Goal: Task Accomplishment & Management: Manage account settings

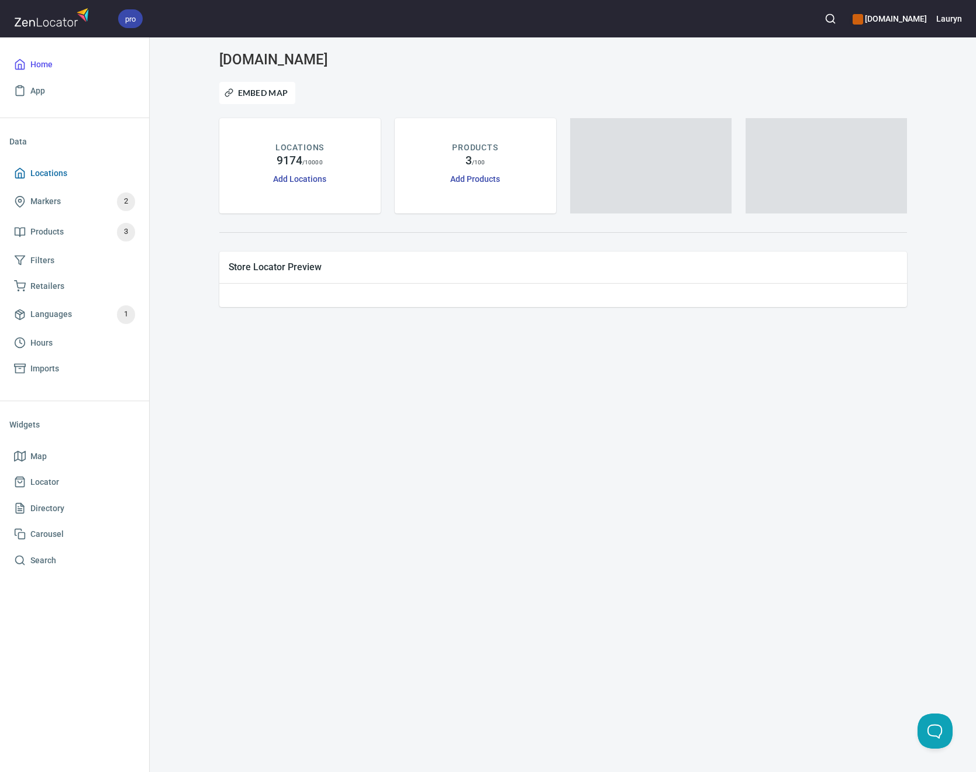
click at [92, 171] on span "Locations" at bounding box center [74, 173] width 121 height 15
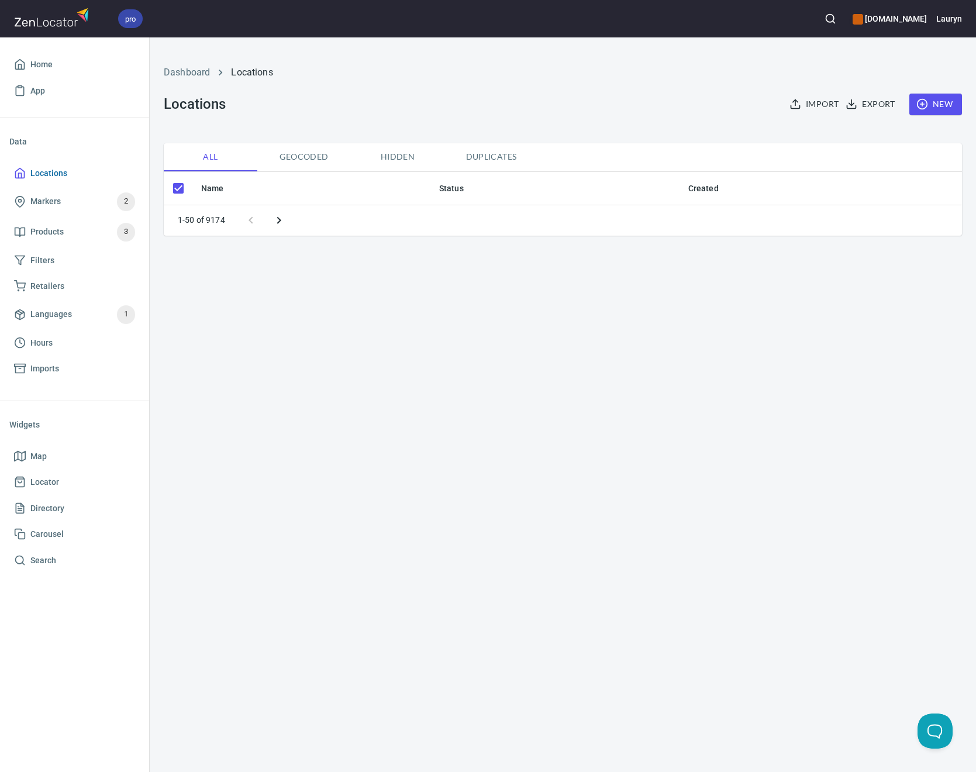
checkbox input "false"
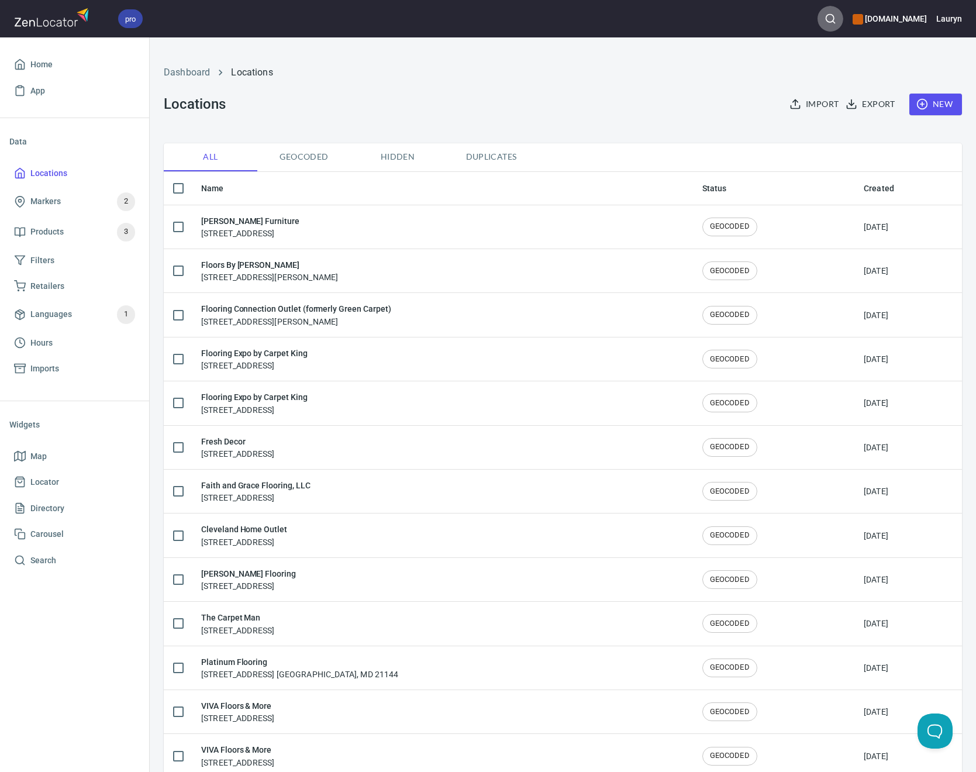
click at [825, 13] on icon "button" at bounding box center [831, 19] width 12 height 12
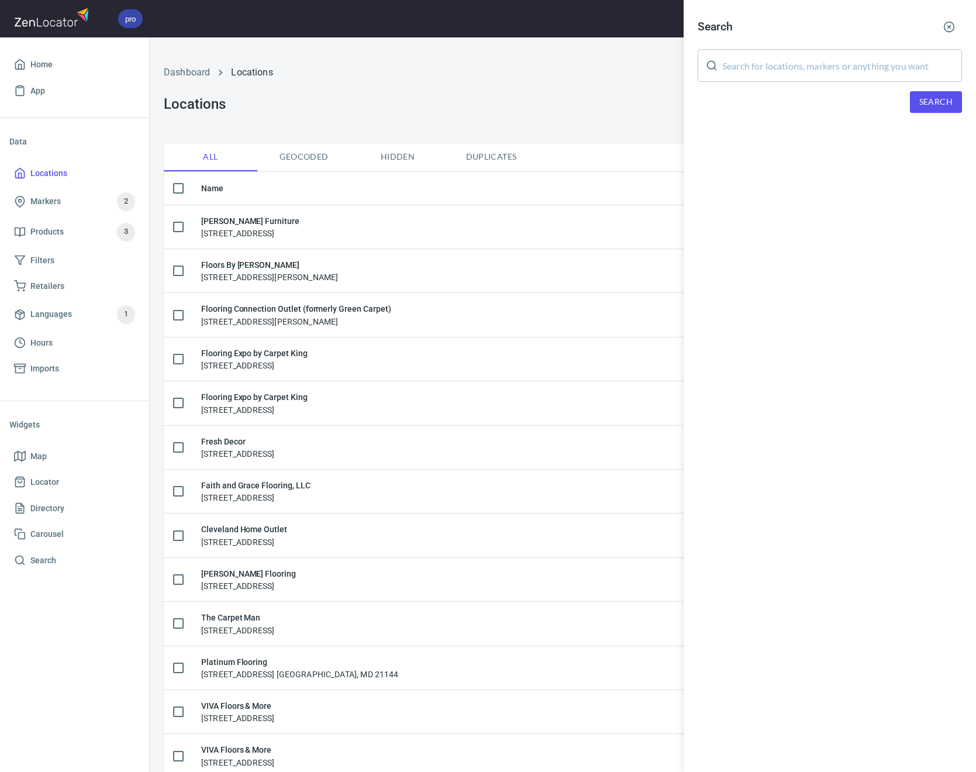
click at [798, 79] on input "text" at bounding box center [842, 65] width 240 height 33
paste input "03031"
type input "03031"
click at [943, 105] on span "Search" at bounding box center [936, 102] width 33 height 15
click at [844, 163] on div "Servicexperts, [STREET_ADDRESS]" at bounding box center [830, 162] width 264 height 12
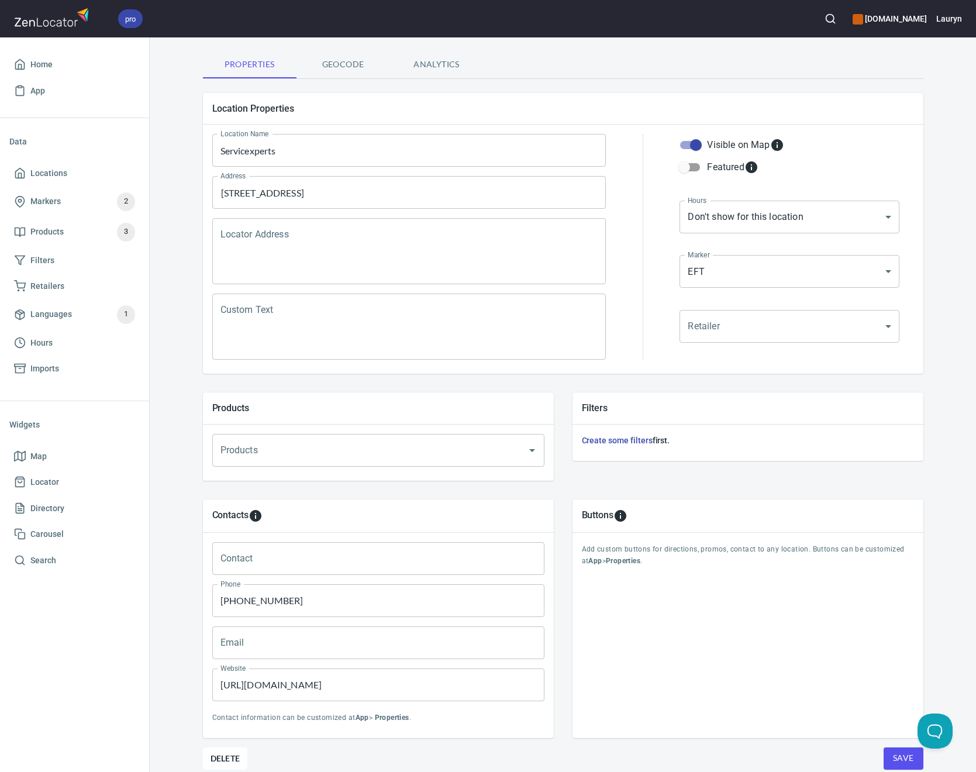
scroll to position [118, 0]
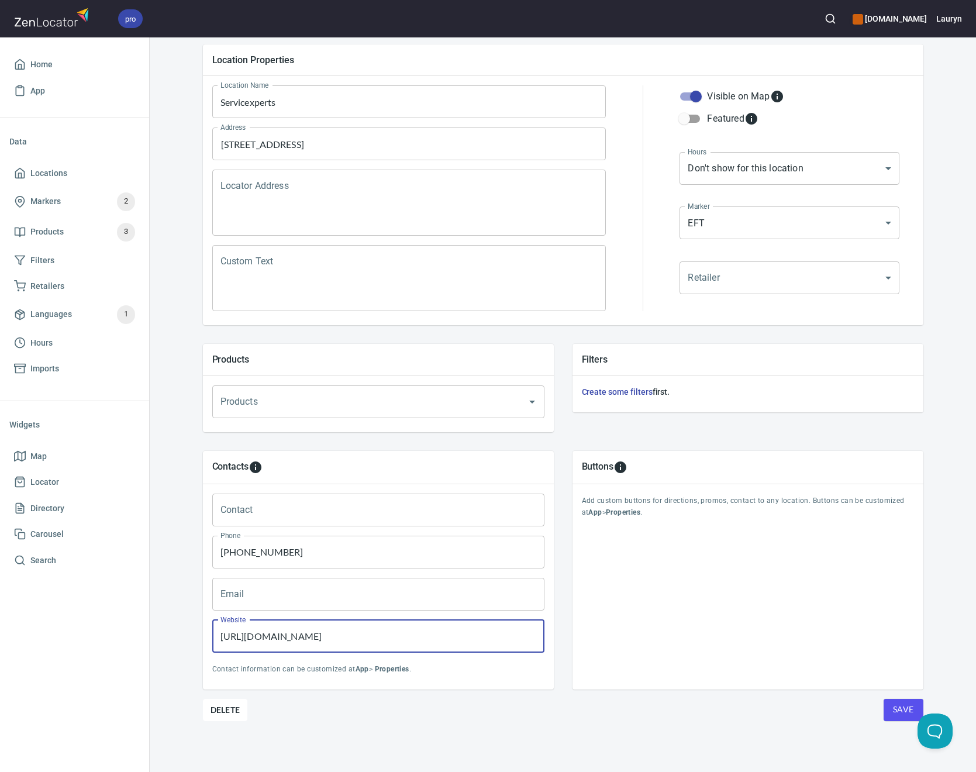
drag, startPoint x: 381, startPoint y: 640, endPoint x: 204, endPoint y: 639, distance: 177.8
click at [208, 639] on div "Website [URL][DOMAIN_NAME] Website" at bounding box center [379, 636] width 342 height 42
click at [454, 667] on p "Contact information can be customized at App > Properties ." at bounding box center [378, 670] width 332 height 12
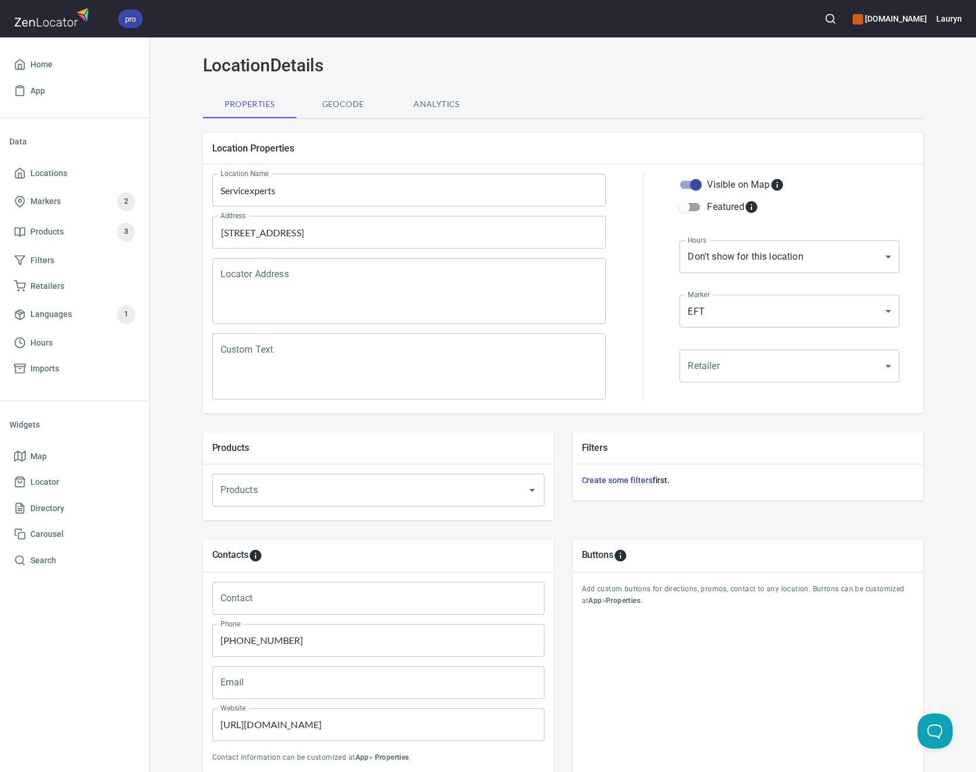
scroll to position [30, 0]
drag, startPoint x: 368, startPoint y: 727, endPoint x: 146, endPoint y: 721, distance: 221.8
click at [146, 721] on div "pro [DOMAIN_NAME] Lauryn Home App Data Locations Markers 2 Products 3 Filters R…" at bounding box center [488, 386] width 976 height 772
paste input "s://www."
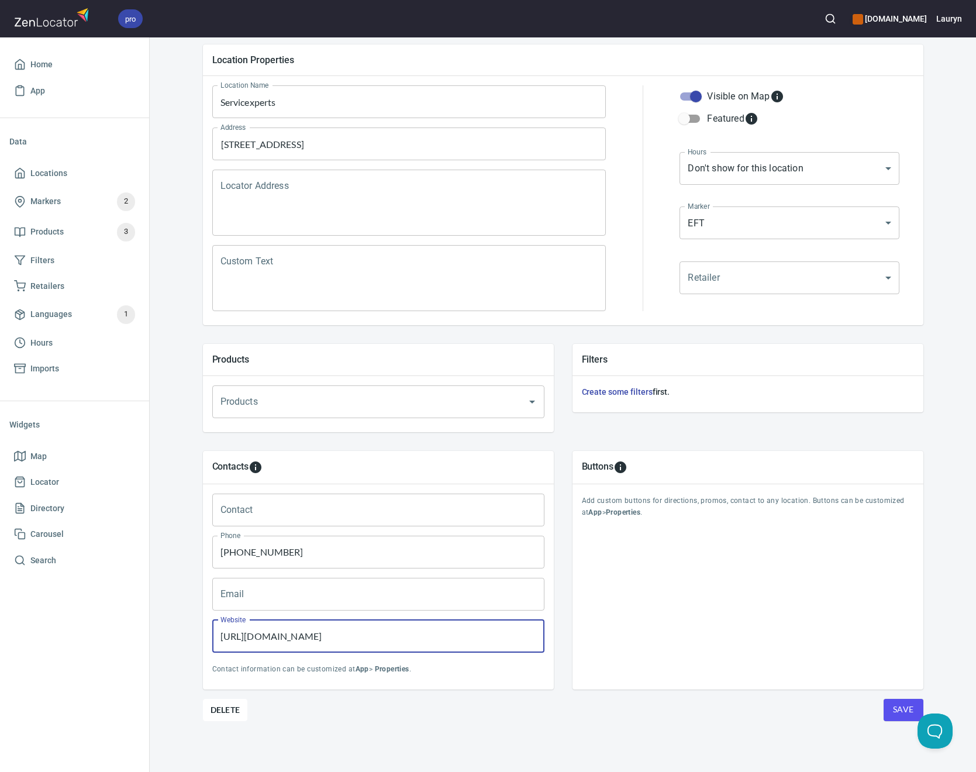
type input "[URL][DOMAIN_NAME]"
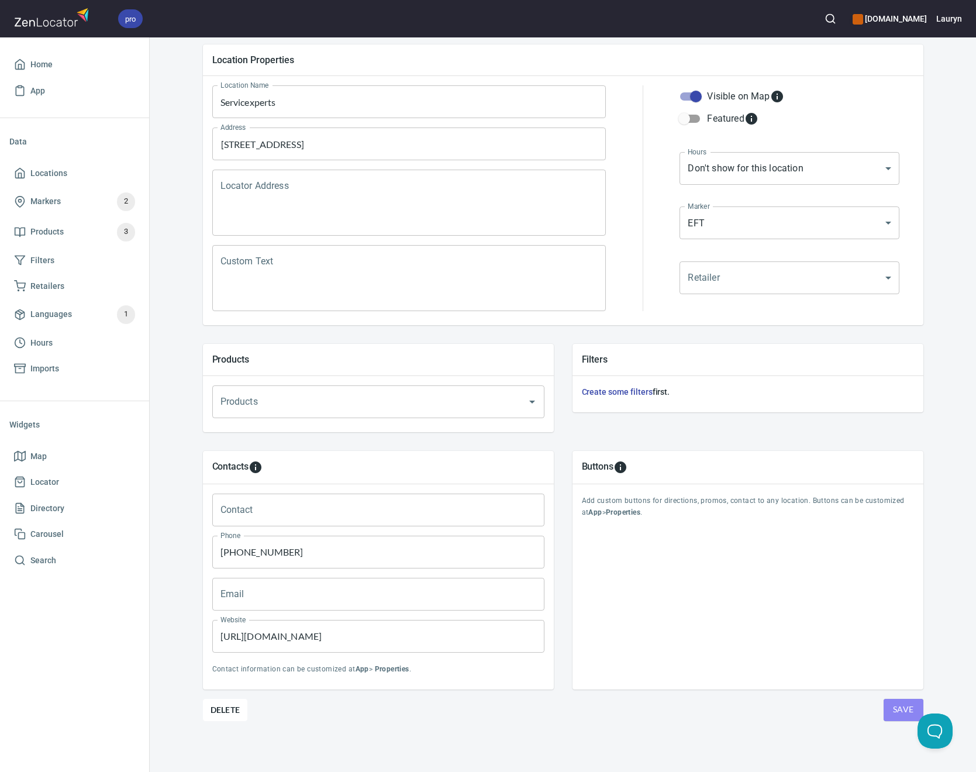
click at [904, 707] on span "Save" at bounding box center [903, 710] width 21 height 15
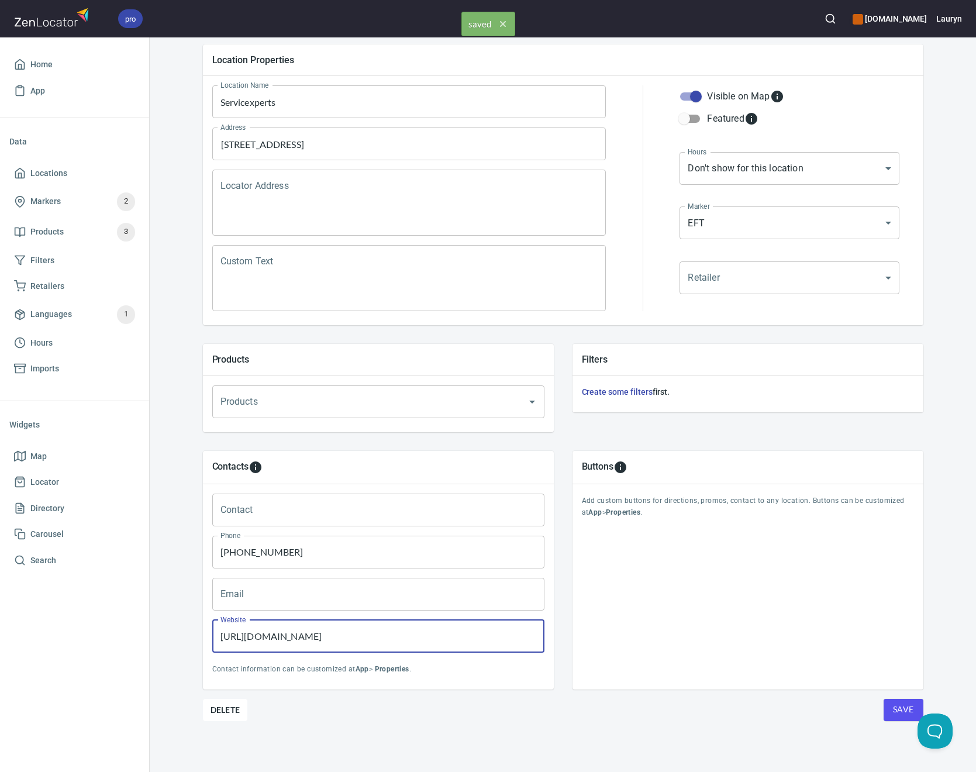
drag, startPoint x: 431, startPoint y: 631, endPoint x: 167, endPoint y: 631, distance: 263.8
click at [167, 631] on div "Locations Location Details Location Details Properties Geocode Analytics Locati…" at bounding box center [563, 352] width 827 height 841
click at [728, 665] on div "Buttons Add custom buttons for directions, promos, contact to any location. But…" at bounding box center [748, 570] width 351 height 239
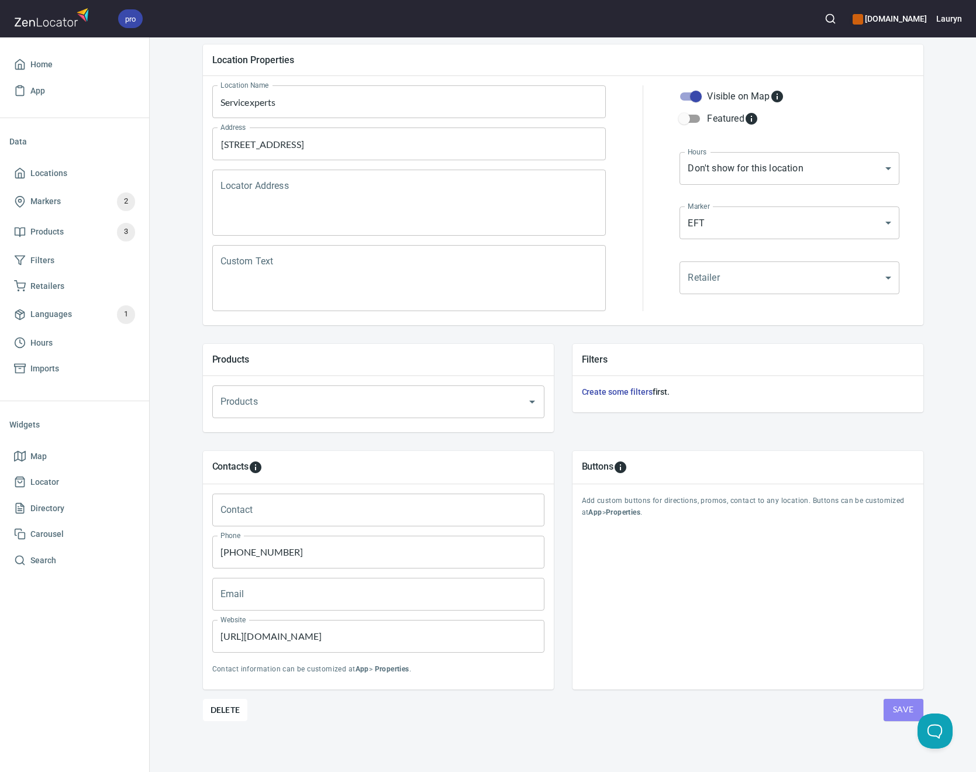
click at [900, 704] on span "Save" at bounding box center [903, 710] width 21 height 15
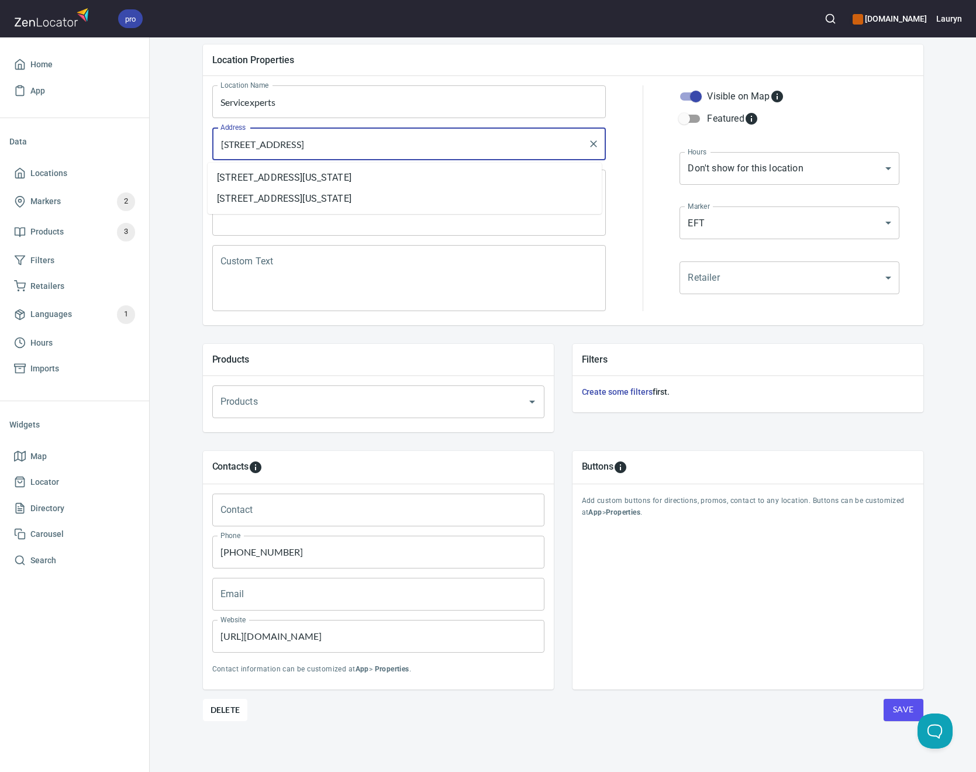
drag, startPoint x: 438, startPoint y: 136, endPoint x: 341, endPoint y: 137, distance: 97.1
click at [341, 137] on input "[STREET_ADDRESS]" at bounding box center [401, 144] width 366 height 22
drag, startPoint x: 370, startPoint y: 147, endPoint x: 338, endPoint y: 147, distance: 31.6
click at [338, 147] on input "[STREET_ADDRESS]" at bounding box center [401, 144] width 366 height 22
click at [480, 143] on input "[STREET_ADDRESS]" at bounding box center [401, 144] width 366 height 22
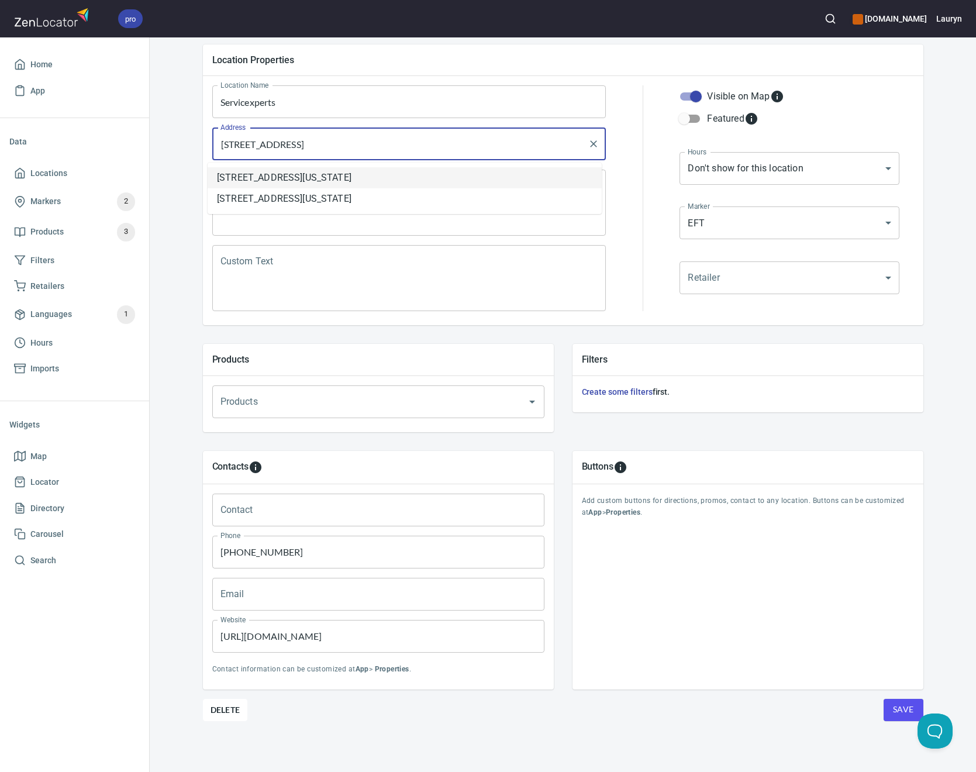
type input "[STREET_ADDRESS]"
click at [522, 689] on div "Contacts Contact Contact Phone [PHONE_NUMBER] Phone Email Email Website [URL][D…" at bounding box center [379, 570] width 370 height 257
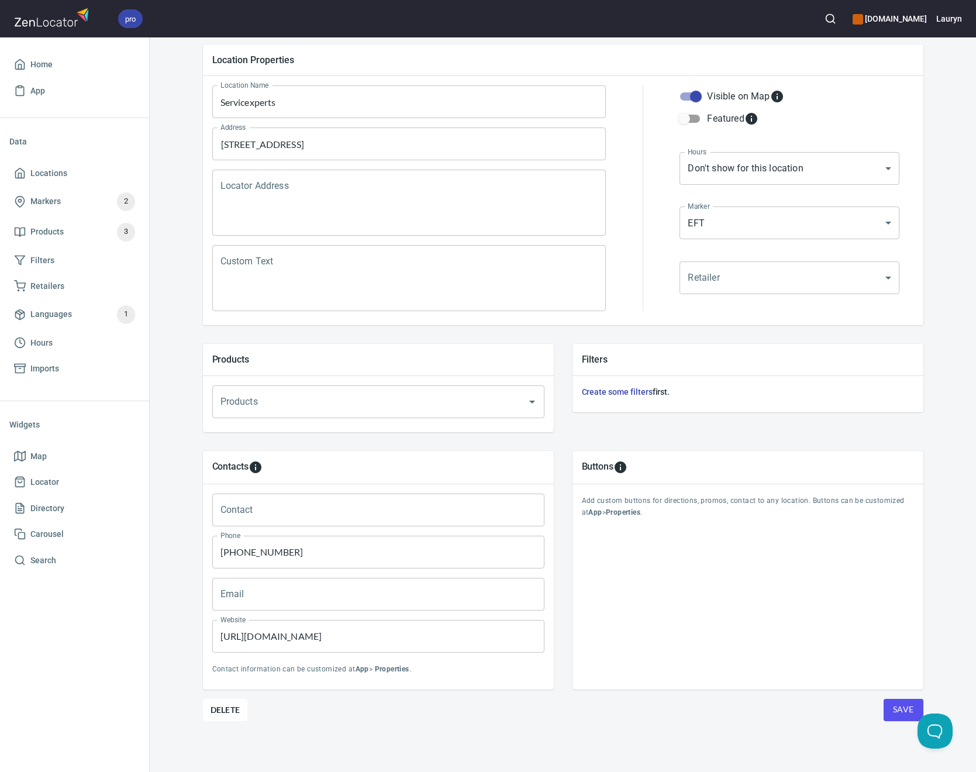
click at [577, 684] on div "Buttons Add custom buttons for directions, promos, contact to any location. But…" at bounding box center [748, 570] width 351 height 239
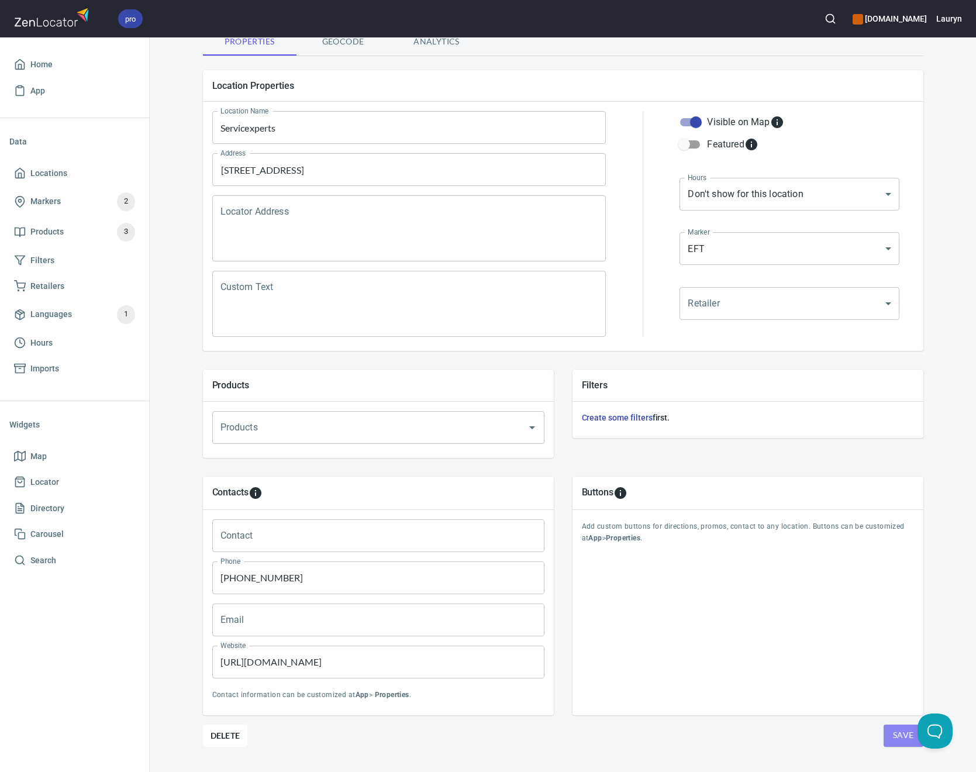
click at [884, 736] on button "Save" at bounding box center [904, 736] width 40 height 22
